Goal: Transaction & Acquisition: Purchase product/service

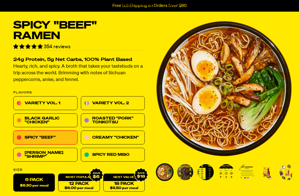
scroll to position [17, 0]
click at [37, 120] on link "Black Garlic "Chicken"" at bounding box center [45, 120] width 64 height 14
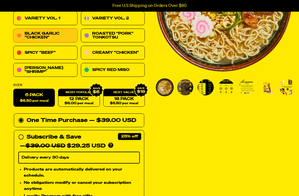
scroll to position [102, 0]
click at [109, 66] on link "Spicy Red Miso" at bounding box center [113, 70] width 64 height 14
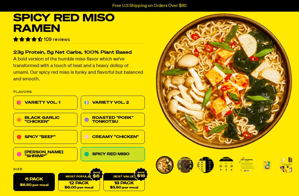
scroll to position [25, 0]
click at [42, 101] on link "Variety Vol. 1" at bounding box center [45, 103] width 64 height 14
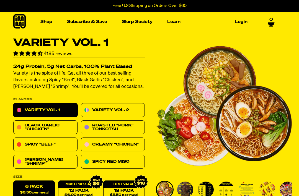
click at [185, 191] on img "Go to slide 2" at bounding box center [185, 189] width 16 height 16
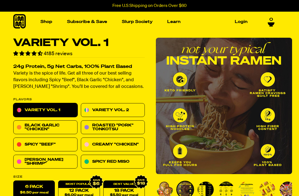
click at [204, 187] on img "Go to slide 3" at bounding box center [205, 189] width 16 height 16
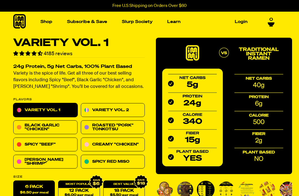
click at [224, 186] on img "Go to slide 4" at bounding box center [226, 189] width 16 height 16
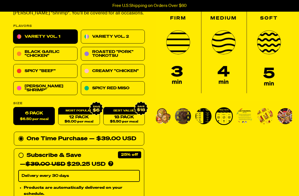
scroll to position [72, 0]
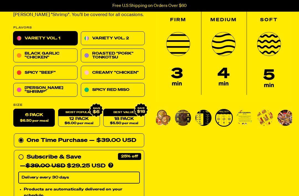
click at [246, 120] on img "Go to slide 5" at bounding box center [244, 118] width 16 height 16
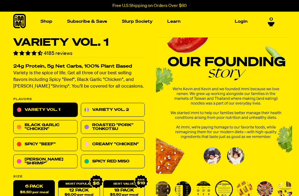
scroll to position [17, 0]
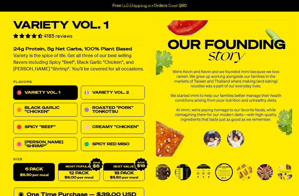
click at [245, 171] on img "Go to slide 6" at bounding box center [244, 172] width 16 height 16
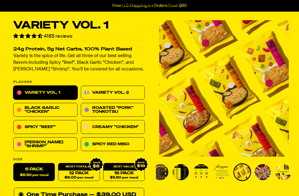
click at [266, 171] on img "Go to slide 7" at bounding box center [262, 172] width 16 height 16
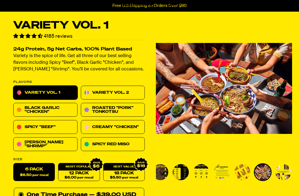
click at [288, 170] on img "Go to slide 8" at bounding box center [283, 172] width 16 height 16
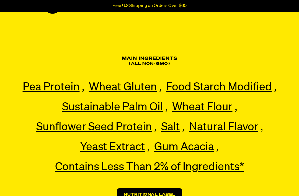
scroll to position [1282, 0]
